Goal: Check status

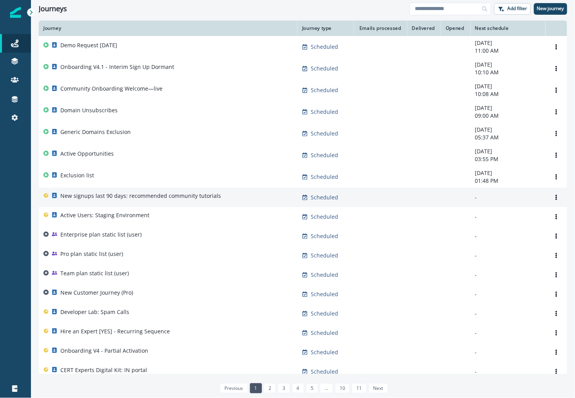
click at [100, 197] on p "New signups last 90 days: recommended community tutorials" at bounding box center [140, 196] width 161 height 8
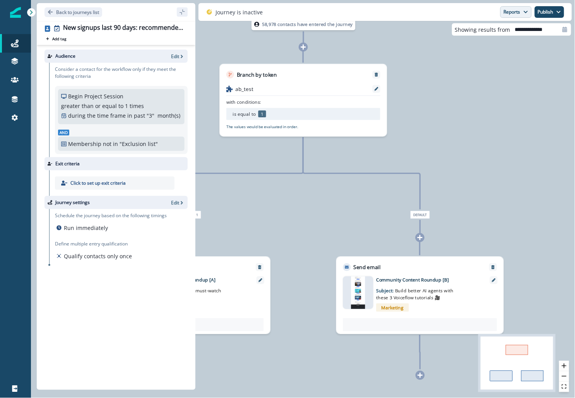
click at [509, 12] on button "Reports" at bounding box center [515, 12] width 31 height 12
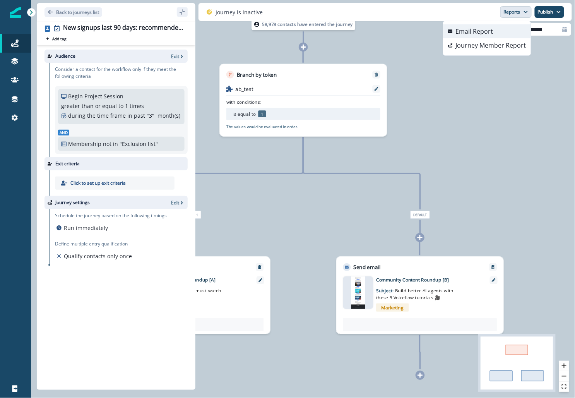
click at [490, 32] on p "Email Report" at bounding box center [475, 31] width 38 height 9
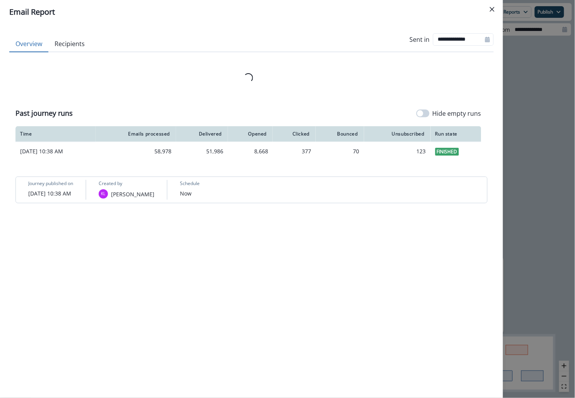
click at [64, 39] on button "Recipients" at bounding box center [69, 44] width 43 height 16
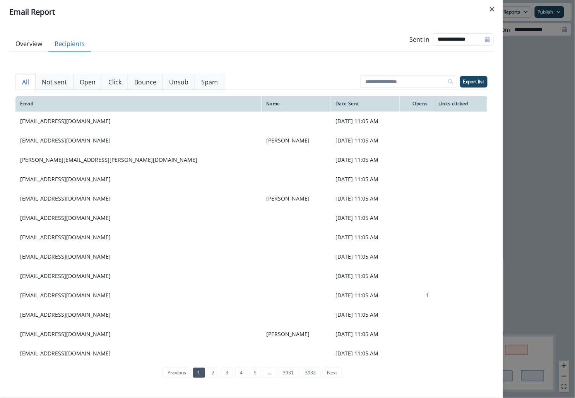
click at [33, 43] on button "Overview" at bounding box center [28, 44] width 39 height 16
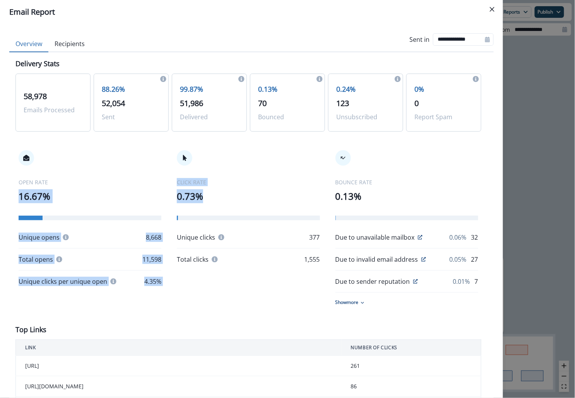
drag, startPoint x: 164, startPoint y: 186, endPoint x: 207, endPoint y: 189, distance: 43.8
click at [207, 190] on div "OPEN RATE 16.67% Unique opens 8,668 Total opens 11,598 Unique clicks per unique…" at bounding box center [248, 228] width 466 height 186
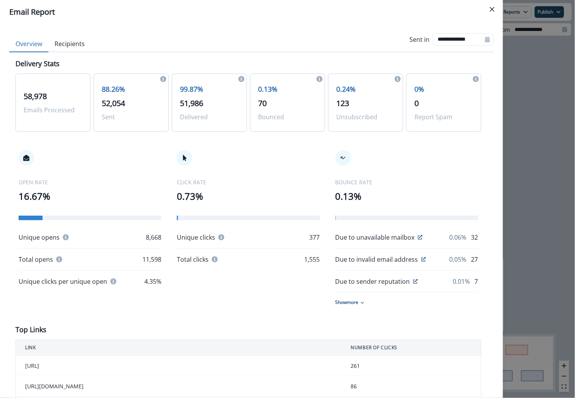
click at [208, 208] on div "CLICK RATE 0.73% Unique clicks 377 Total clicks 1,555" at bounding box center [248, 207] width 143 height 114
click at [550, 43] on div "**********" at bounding box center [287, 199] width 575 height 398
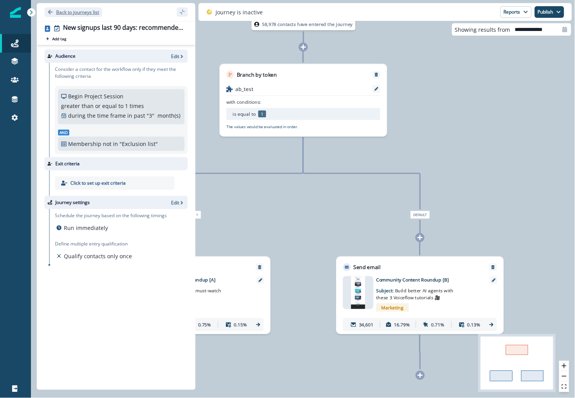
click at [77, 11] on p "Back to journeys list" at bounding box center [77, 12] width 43 height 7
